Goal: Task Accomplishment & Management: Use online tool/utility

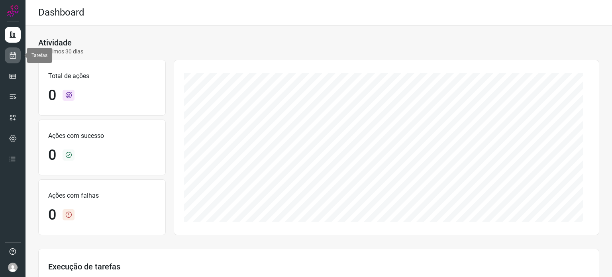
click at [14, 52] on icon at bounding box center [13, 55] width 8 height 8
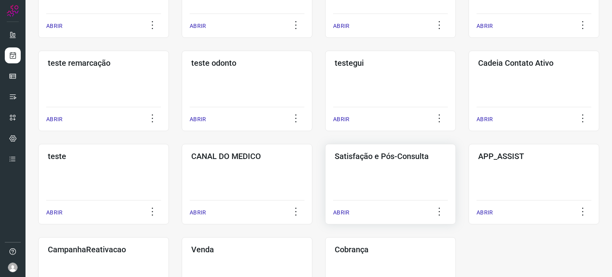
click at [405, 192] on div "Satisfação e Pós-Consulta ABRIR" at bounding box center [390, 184] width 131 height 81
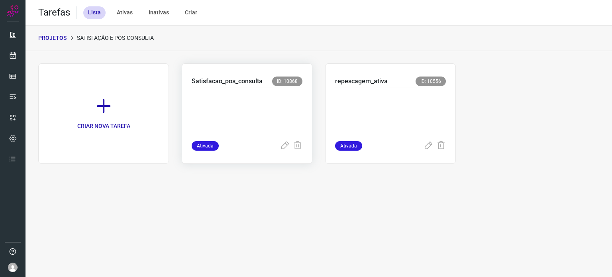
click at [235, 96] on p at bounding box center [247, 113] width 111 height 40
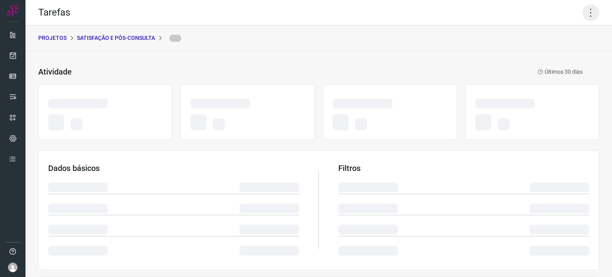
click at [588, 14] on icon at bounding box center [591, 12] width 17 height 17
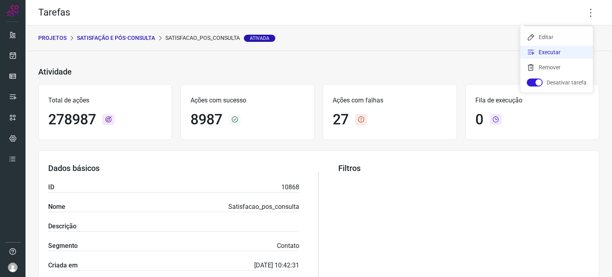
click at [555, 53] on li "Executar" at bounding box center [557, 52] width 73 height 13
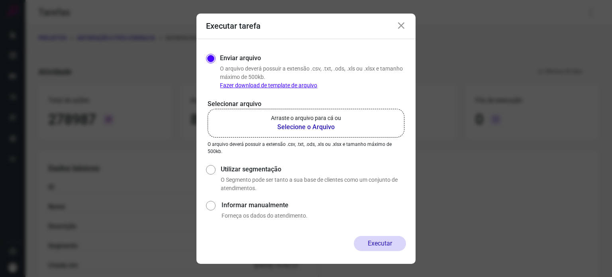
click at [371, 115] on label "Arraste o arquivo para cá ou Selecione o Arquivo" at bounding box center [306, 123] width 197 height 29
click at [0, 0] on input "Arraste o arquivo para cá ou Selecione o Arquivo" at bounding box center [0, 0] width 0 height 0
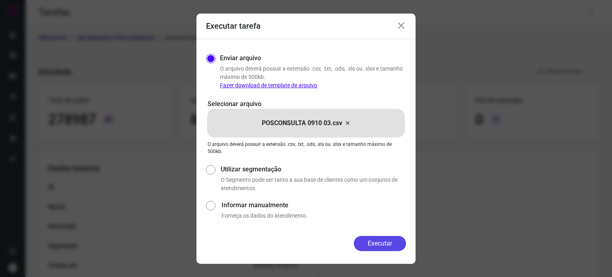
click at [372, 242] on button "Executar" at bounding box center [380, 243] width 52 height 15
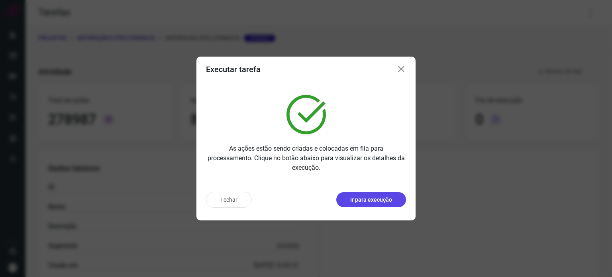
click at [362, 195] on button "Ir para execução" at bounding box center [371, 199] width 70 height 15
